Goal: Task Accomplishment & Management: Manage account settings

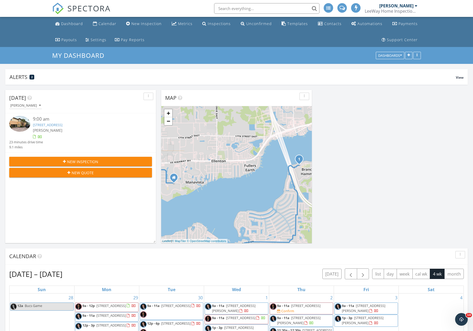
click at [21, 123] on img at bounding box center [19, 124] width 21 height 16
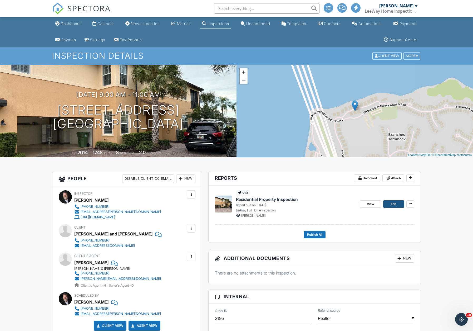
click at [394, 203] on span "Edit" at bounding box center [394, 203] width 6 height 5
click at [368, 203] on span "View" at bounding box center [370, 203] width 7 height 5
click at [315, 234] on span "Publish All" at bounding box center [314, 234] width 15 height 5
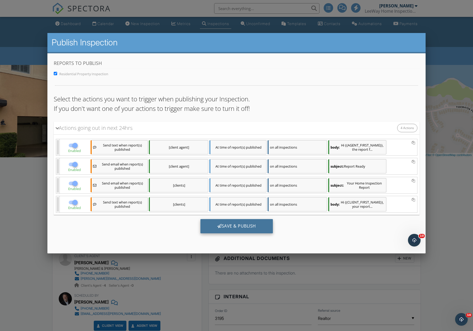
click at [243, 225] on div "Save & Publish" at bounding box center [236, 226] width 72 height 14
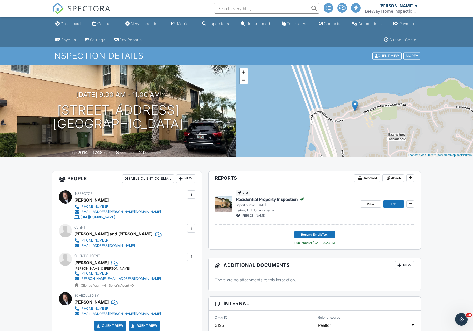
click at [220, 25] on div "Inspections" at bounding box center [219, 23] width 22 height 4
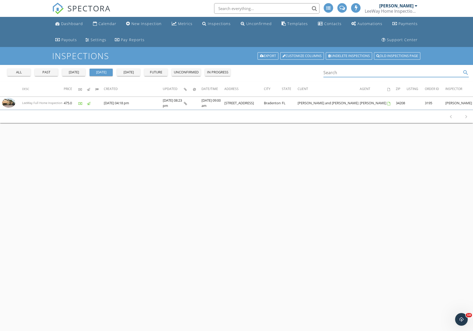
click at [340, 73] on input "Search" at bounding box center [393, 72] width 138 height 9
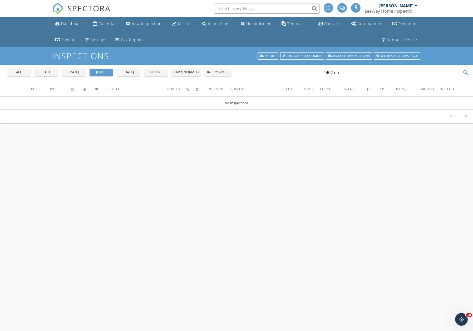
type input "4402 na"
drag, startPoint x: 42, startPoint y: 73, endPoint x: 46, endPoint y: 74, distance: 4.0
click at [42, 73] on div "past" at bounding box center [46, 72] width 19 height 5
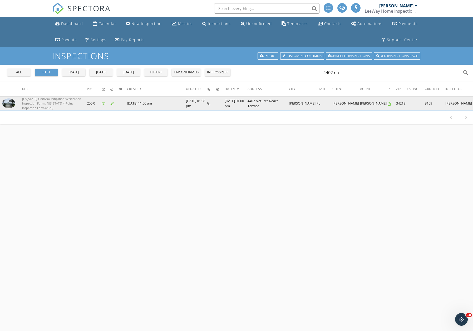
click at [10, 104] on img at bounding box center [8, 103] width 13 height 10
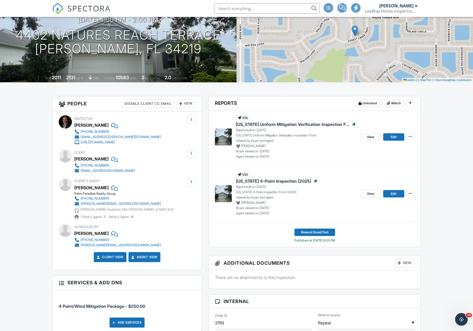
scroll to position [75, 0]
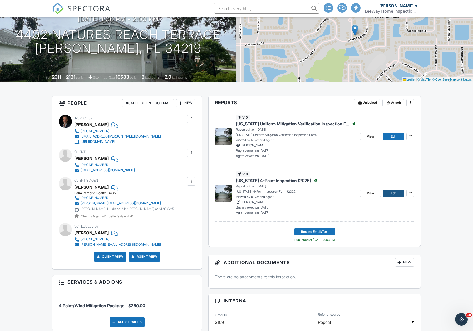
click at [395, 191] on span "Edit" at bounding box center [394, 192] width 6 height 5
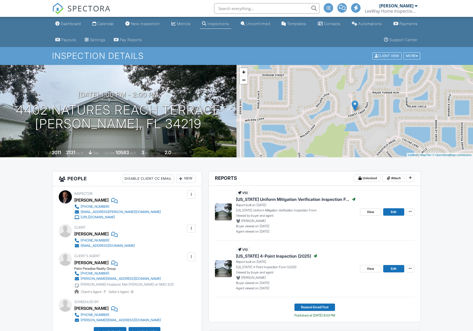
scroll to position [57, 0]
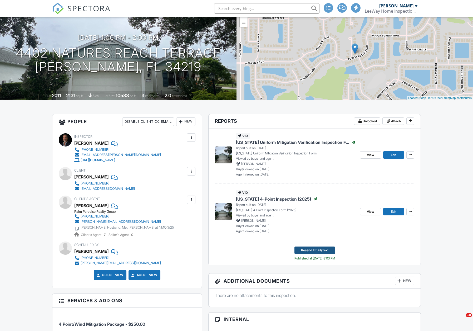
click at [316, 250] on span "Resend Email/Text" at bounding box center [314, 249] width 27 height 5
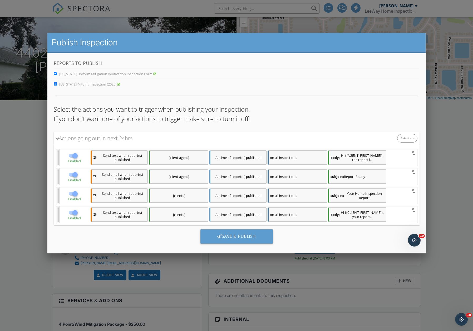
scroll to position [0, 0]
click at [54, 73] on input "Florida Uniform Mitigation Verification Inspection Form" at bounding box center [55, 73] width 3 height 3
checkbox input "false"
drag, startPoint x: 230, startPoint y: 235, endPoint x: 236, endPoint y: 236, distance: 6.7
click at [230, 235] on div "Save & Publish" at bounding box center [236, 236] width 72 height 14
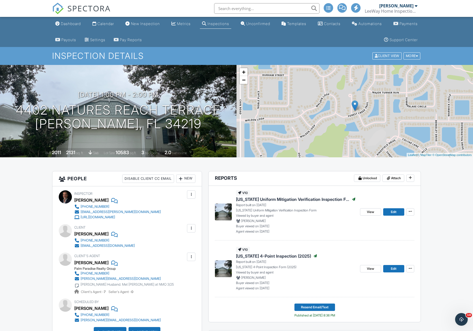
click at [212, 23] on div "Inspections" at bounding box center [219, 23] width 22 height 4
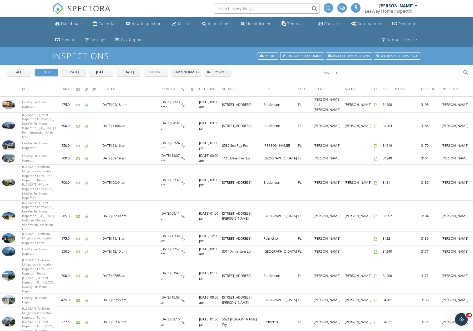
click at [331, 73] on input "Search" at bounding box center [393, 72] width 138 height 9
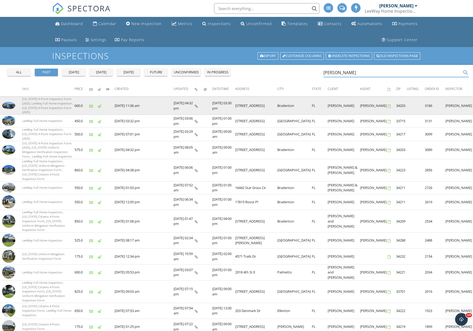
type input "[PERSON_NAME]"
click at [8, 102] on img at bounding box center [8, 105] width 13 height 7
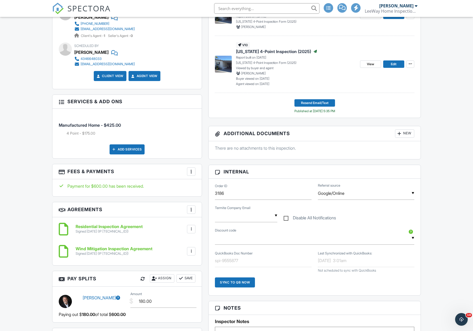
scroll to position [246, 0]
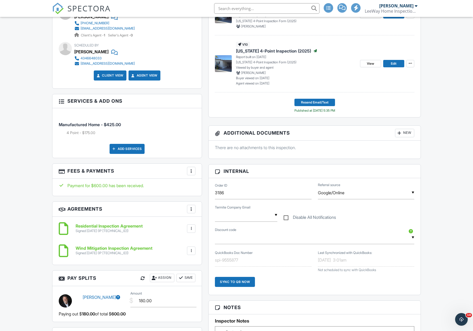
click at [190, 170] on div at bounding box center [191, 170] width 5 height 5
click at [210, 185] on li "Edit Fees & Payments" at bounding box center [217, 186] width 55 height 13
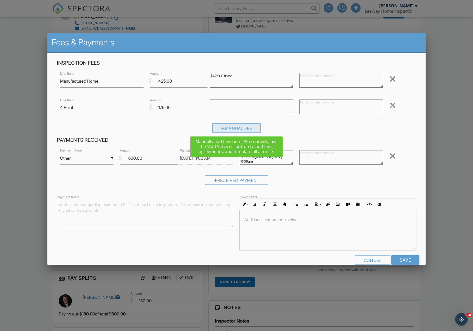
click at [236, 128] on div "Manual Fee" at bounding box center [236, 127] width 49 height 9
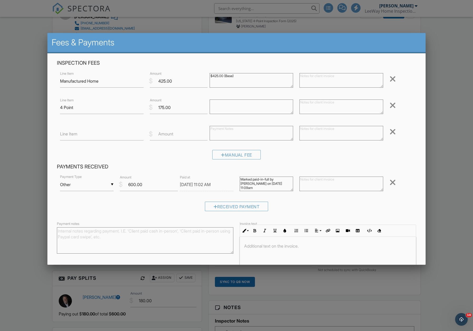
click at [70, 135] on label "Line Item" at bounding box center [68, 134] width 17 height 6
click at [70, 135] on input "Line Item" at bounding box center [102, 133] width 84 height 13
type input "R"
type input "4 point not needed. Credit"
type input "-175"
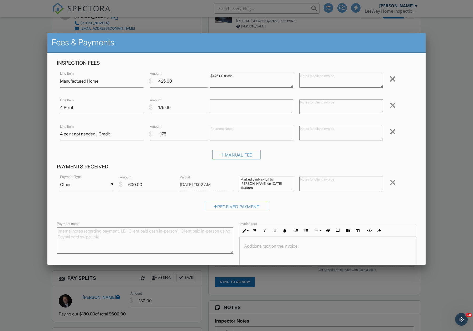
click at [325, 165] on h4 "Payments Received" at bounding box center [237, 166] width 360 height 7
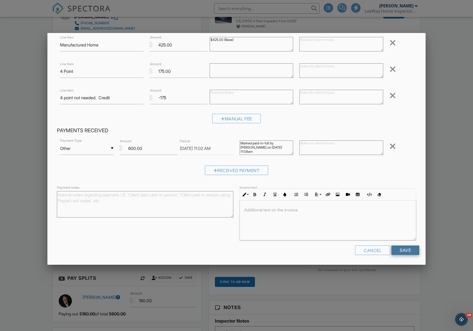
scroll to position [36, 0]
click at [403, 249] on input "Save" at bounding box center [406, 249] width 28 height 9
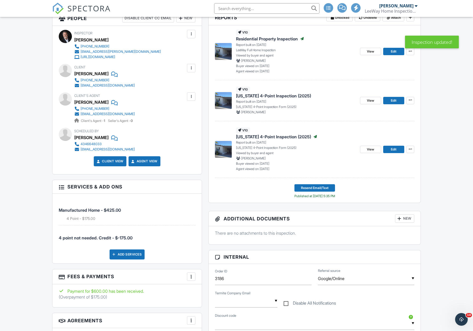
scroll to position [220, 0]
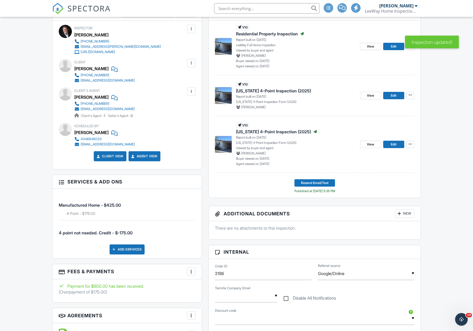
click at [192, 269] on div at bounding box center [191, 271] width 5 height 5
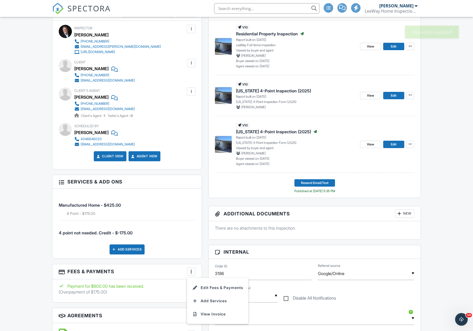
click at [220, 286] on li "Edit Fees & Payments" at bounding box center [217, 287] width 55 height 13
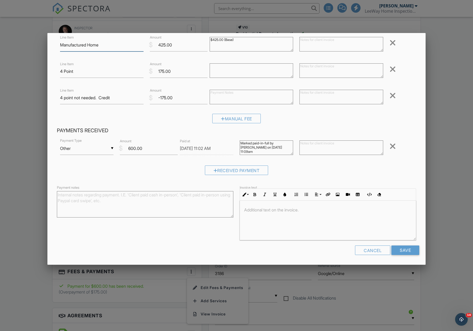
scroll to position [36, 0]
click at [227, 170] on div "Received Payment" at bounding box center [237, 170] width 64 height 9
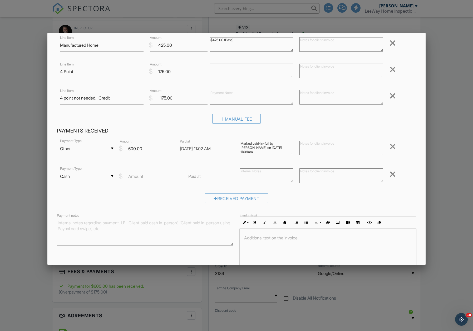
click at [354, 191] on div "▼ Other Cash Check On-Site Card Other Cash Check On-Site Card Other Payment Typ…" at bounding box center [237, 172] width 360 height 69
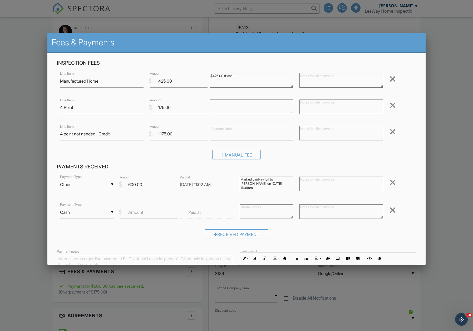
scroll to position [0, 0]
click at [111, 211] on div "▼ Cash Cash Check On-Site Card Other Cash Check On-Site Card Other" at bounding box center [87, 212] width 54 height 13
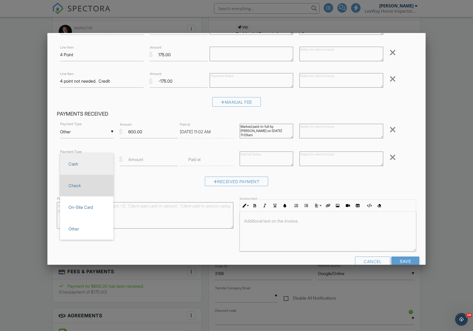
scroll to position [54, 0]
click at [147, 179] on div "Received Payment" at bounding box center [237, 181] width 360 height 13
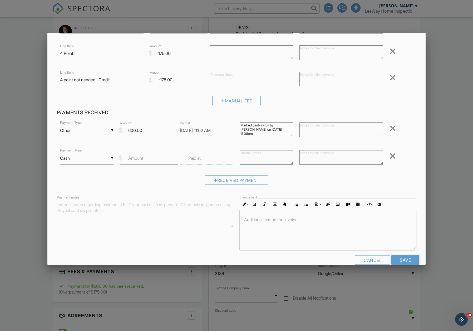
click at [194, 128] on input "09/25/2025 11:02 AM" at bounding box center [207, 130] width 54 height 13
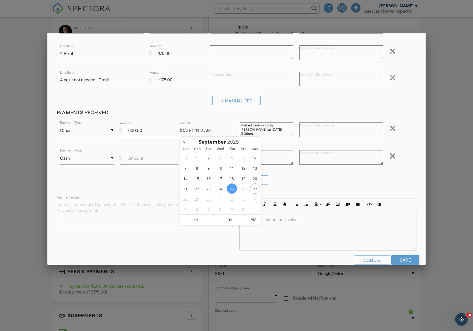
click at [152, 130] on input "600.00" at bounding box center [149, 130] width 58 height 13
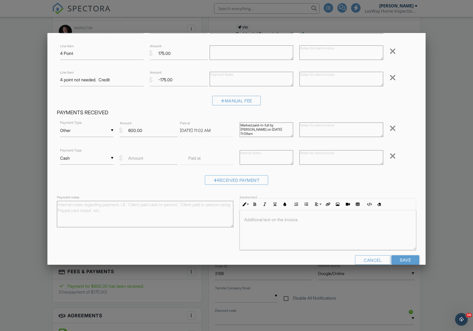
click at [81, 131] on div "▼ Other Cash Check On-Site Card Other Cash Check On-Site Card Other" at bounding box center [87, 130] width 54 height 13
click at [145, 173] on div "▼ Other Cash Check On-Site Card Other Cash Check On-Site Card Other Payment Typ…" at bounding box center [237, 154] width 360 height 69
click at [372, 258] on div "Cancel" at bounding box center [372, 259] width 35 height 9
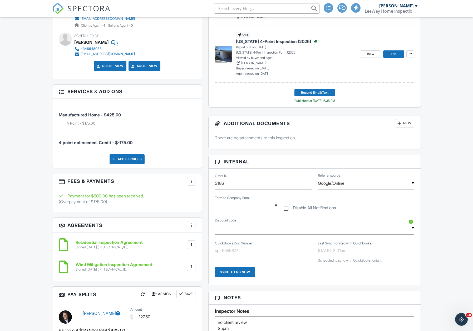
scroll to position [312, 0]
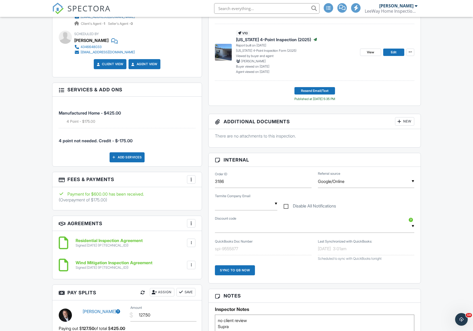
click at [190, 178] on div at bounding box center [191, 179] width 5 height 5
click at [216, 194] on li "Edit Fees & Payments" at bounding box center [217, 195] width 55 height 13
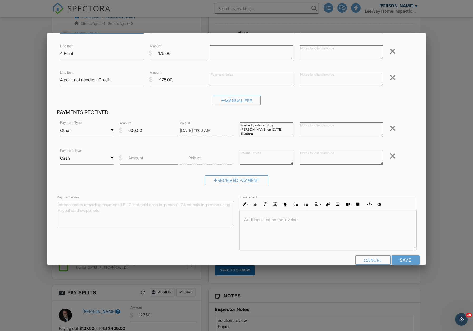
scroll to position [0, 0]
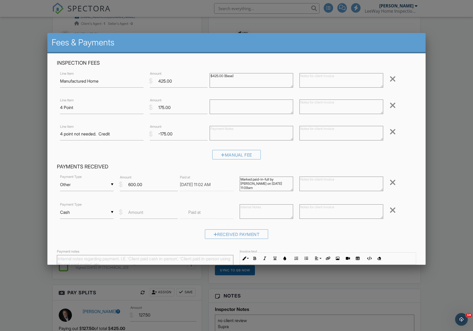
click at [392, 209] on div at bounding box center [393, 210] width 6 height 8
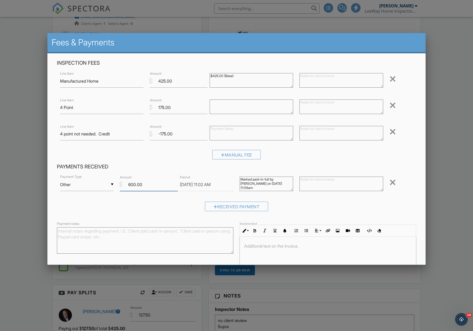
drag, startPoint x: 141, startPoint y: 183, endPoint x: 127, endPoint y: 183, distance: 14.0
click at [127, 183] on input "600.00" at bounding box center [149, 184] width 58 height 13
click at [163, 208] on div "Received Payment" at bounding box center [237, 207] width 360 height 13
drag, startPoint x: 138, startPoint y: 184, endPoint x: 123, endPoint y: 184, distance: 15.3
click at [123, 184] on div "$ Amount 425" at bounding box center [147, 184] width 60 height 13
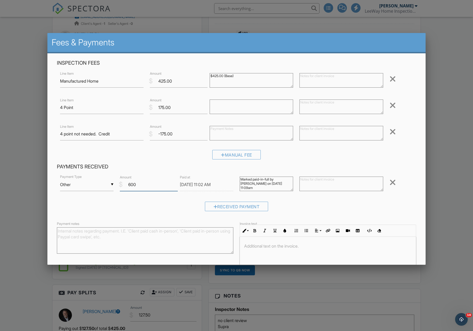
type input "600"
drag, startPoint x: 154, startPoint y: 198, endPoint x: 157, endPoint y: 199, distance: 2.9
click at [155, 198] on div "▼ Other Cash Check On-Site Card Other Cash Check On-Site Card Other Payment Typ…" at bounding box center [237, 194] width 360 height 41
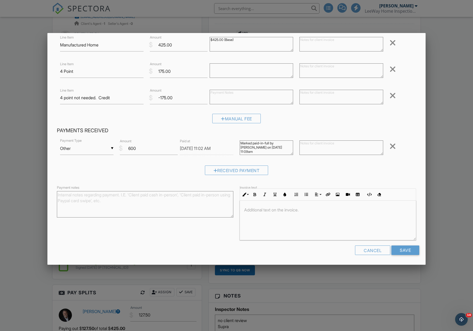
scroll to position [36, 0]
drag, startPoint x: 375, startPoint y: 251, endPoint x: 372, endPoint y: 251, distance: 3.2
click at [375, 251] on div "Cancel" at bounding box center [372, 249] width 35 height 9
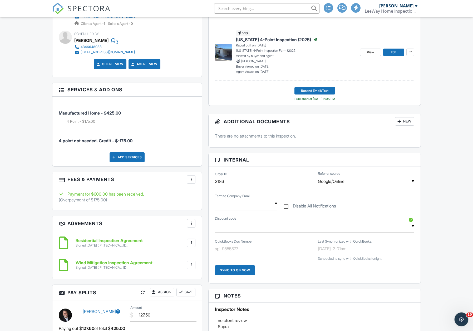
click at [461, 317] on icon "Open Intercom Messenger" at bounding box center [461, 318] width 9 height 9
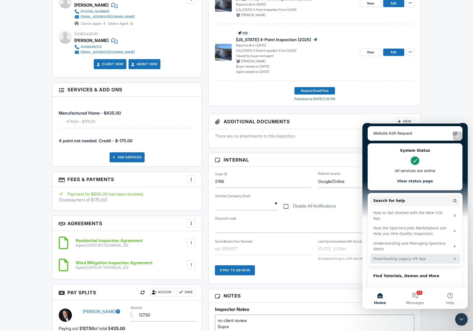
scroll to position [121, 0]
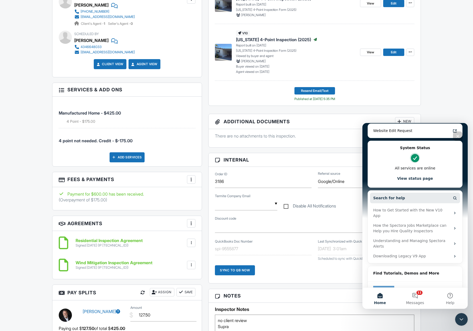
click at [389, 197] on span "Search for help" at bounding box center [390, 198] width 32 height 6
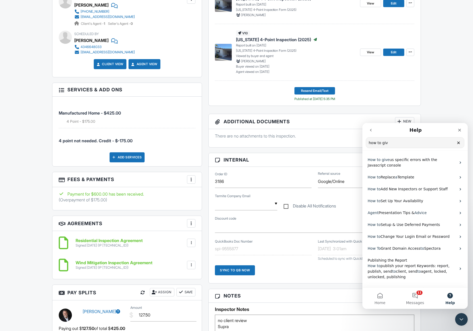
scroll to position [0, 0]
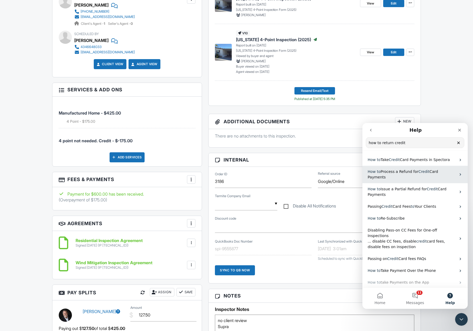
type input "how to return credit"
click at [398, 172] on span "Process a Refund for" at bounding box center [400, 171] width 38 height 4
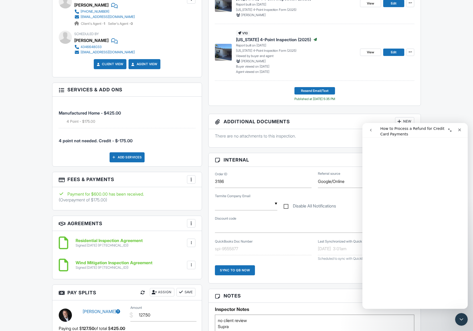
scroll to position [152, 0]
click at [191, 179] on div at bounding box center [191, 179] width 5 height 5
click at [209, 194] on li "Edit Fees & Payments" at bounding box center [217, 195] width 55 height 13
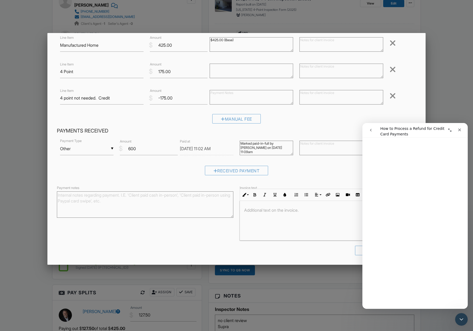
click at [319, 178] on form "Inspection Fees Line Item Manufactured Home $ Amount 425.00 $425.00 (Base) Remo…" at bounding box center [237, 141] width 366 height 235
click at [461, 129] on icon "Close" at bounding box center [460, 129] width 3 height 3
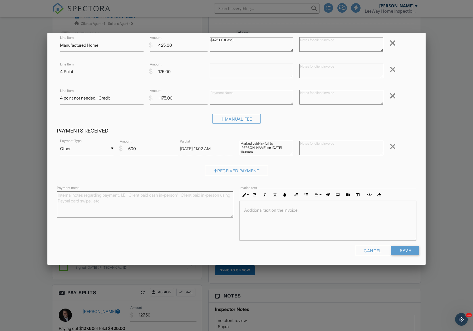
scroll to position [0, 0]
click at [331, 166] on div "Received Payment" at bounding box center [237, 172] width 360 height 13
click at [374, 250] on div "Cancel" at bounding box center [372, 249] width 35 height 9
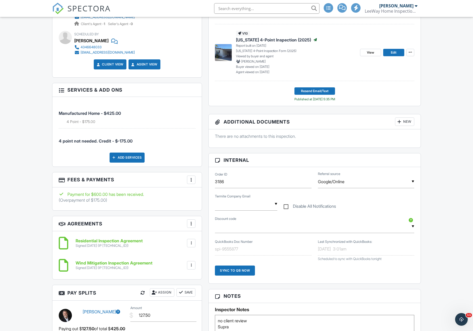
scroll to position [312, 0]
click at [192, 177] on div at bounding box center [191, 179] width 5 height 5
click at [211, 195] on li "Edit Fees & Payments" at bounding box center [217, 195] width 55 height 13
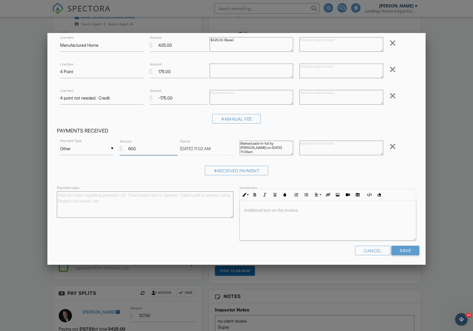
drag, startPoint x: 136, startPoint y: 148, endPoint x: 125, endPoint y: 148, distance: 10.8
click at [125, 147] on input "600" at bounding box center [149, 148] width 58 height 13
type input "425"
click at [405, 249] on input "Save" at bounding box center [406, 249] width 28 height 9
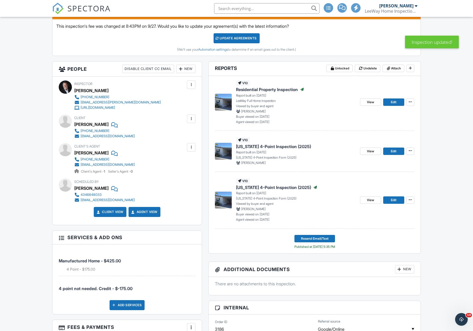
scroll to position [165, 0]
click at [410, 150] on icon at bounding box center [410, 151] width 3 height 4
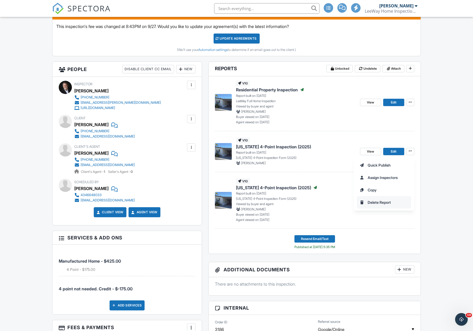
click at [377, 202] on span "Delete Report" at bounding box center [379, 202] width 23 height 6
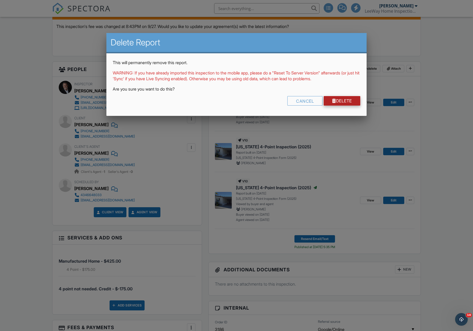
click at [348, 101] on link "Delete" at bounding box center [342, 100] width 37 height 9
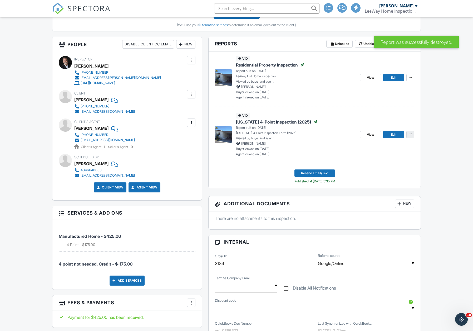
click at [412, 132] on icon at bounding box center [410, 134] width 3 height 4
click at [378, 210] on span "Delete Report" at bounding box center [379, 210] width 23 height 6
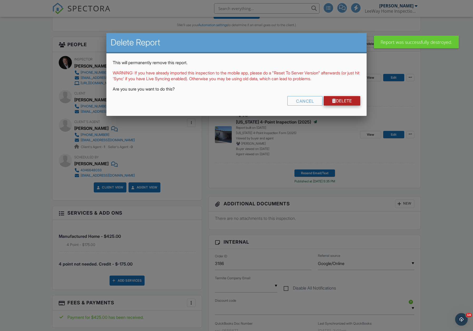
click at [340, 100] on link "Delete" at bounding box center [342, 100] width 37 height 9
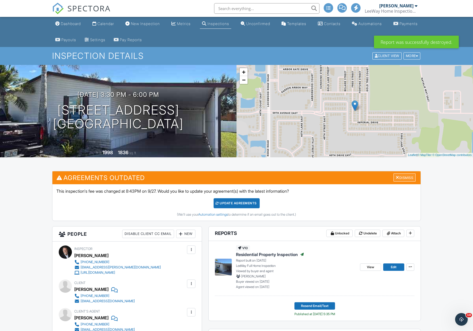
click at [404, 176] on div "Dismiss" at bounding box center [405, 177] width 22 height 8
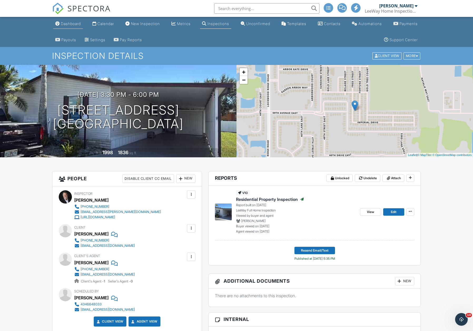
click at [70, 24] on div "Dashboard" at bounding box center [71, 23] width 20 height 4
click at [0, 0] on div at bounding box center [0, 0] width 0 height 0
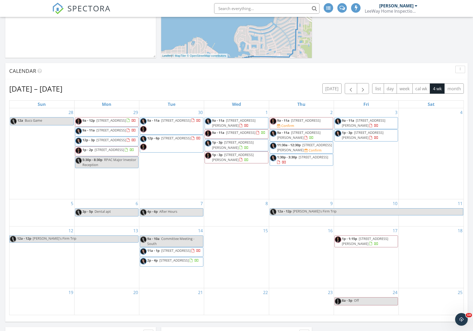
scroll to position [185, 0]
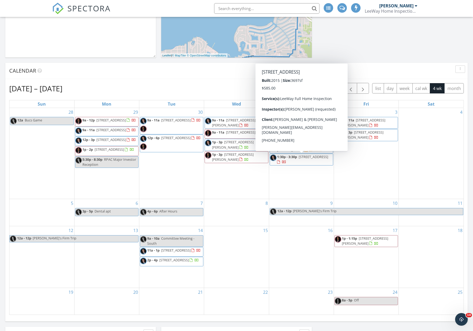
click at [288, 158] on span "1:30p - 3:30p" at bounding box center [287, 156] width 20 height 5
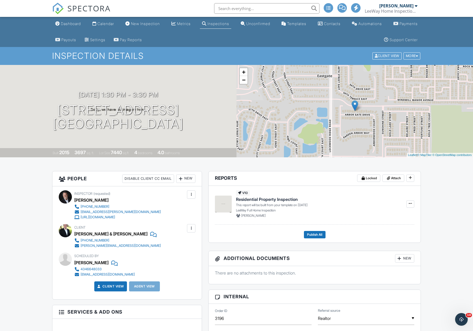
drag, startPoint x: 74, startPoint y: 25, endPoint x: 93, endPoint y: 38, distance: 22.6
click at [74, 25] on div "Dashboard" at bounding box center [71, 23] width 20 height 4
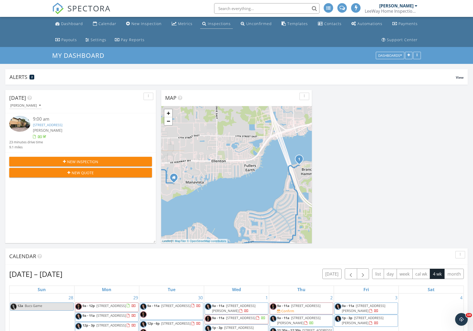
click at [215, 25] on div "Inspections" at bounding box center [219, 23] width 23 height 5
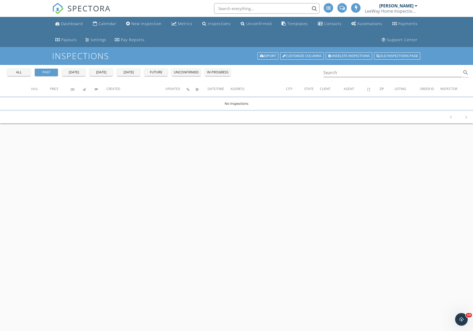
drag, startPoint x: 184, startPoint y: 25, endPoint x: 190, endPoint y: 32, distance: 9.8
click at [184, 25] on div "Metrics" at bounding box center [185, 23] width 14 height 5
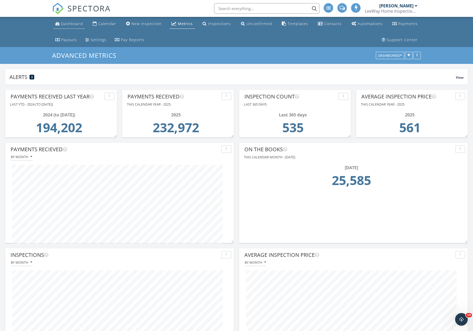
click at [71, 25] on div "Dashboard" at bounding box center [72, 23] width 22 height 5
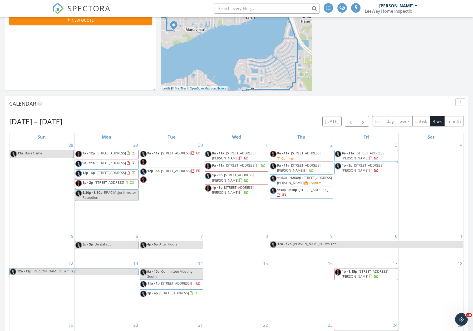
scroll to position [153, 0]
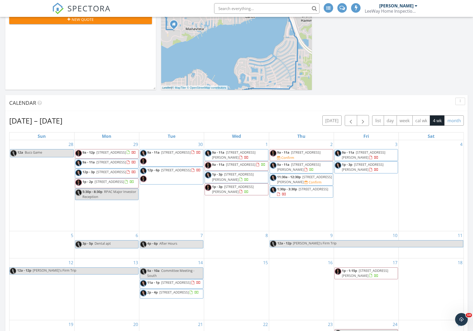
click at [454, 120] on button "month" at bounding box center [455, 120] width 20 height 10
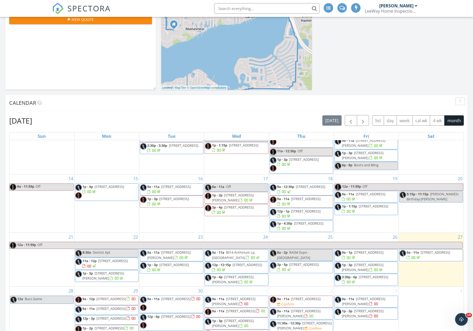
scroll to position [94, 0]
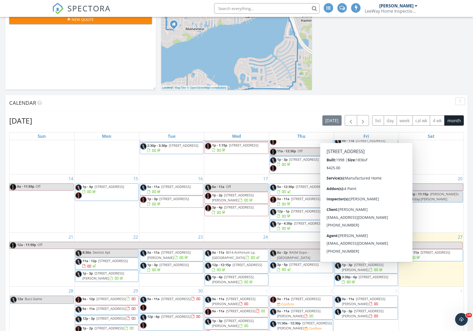
click at [359, 274] on span "[STREET_ADDRESS]" at bounding box center [374, 276] width 30 height 5
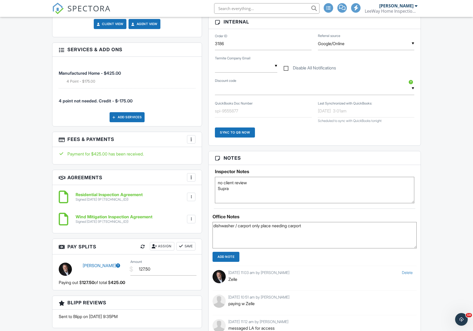
scroll to position [299, 0]
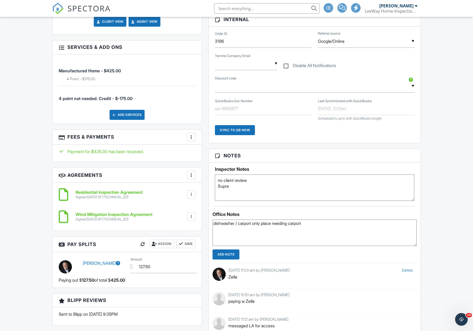
click at [314, 224] on textarea "dishwasher / carport only place needing carport" at bounding box center [315, 232] width 204 height 26
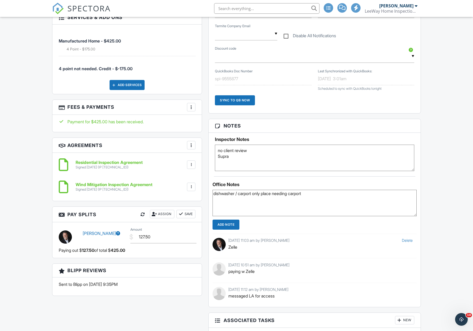
scroll to position [329, 0]
drag, startPoint x: 313, startPoint y: 194, endPoint x: 210, endPoint y: 192, distance: 103.4
click at [210, 192] on div "Office Notes dishwasher / carport only place needing carport Add Note [GEOGRAPH…" at bounding box center [315, 242] width 212 height 130
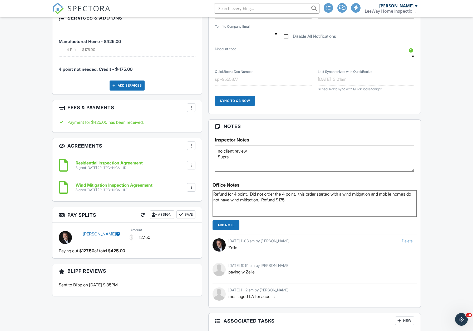
type textarea "Refund for 4 point. Did not order the 4 point. this order started with a wind m…"
click at [228, 223] on input "Add Note" at bounding box center [226, 225] width 27 height 10
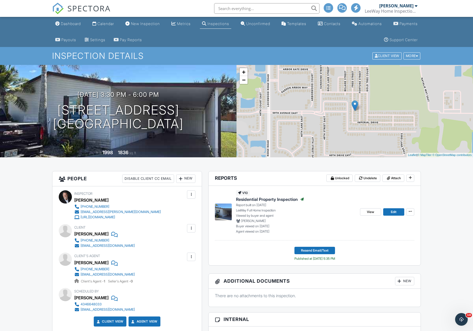
scroll to position [0, 0]
